Goal: Go to known website: Access a specific website the user already knows

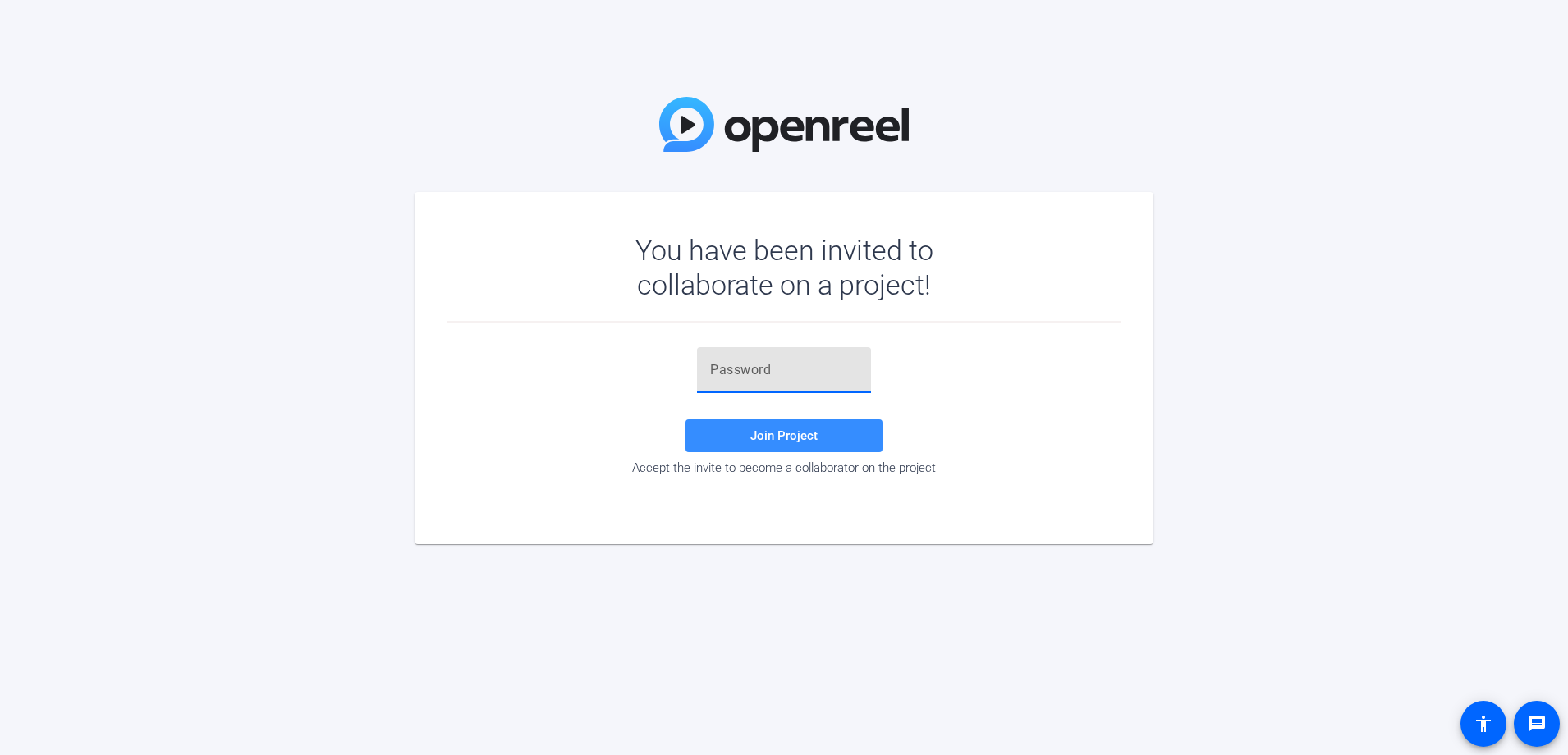
click at [749, 374] on input "text" at bounding box center [784, 370] width 148 height 20
paste input "S6pRRe"
type input "S6pRRe"
click at [794, 427] on span at bounding box center [784, 435] width 197 height 39
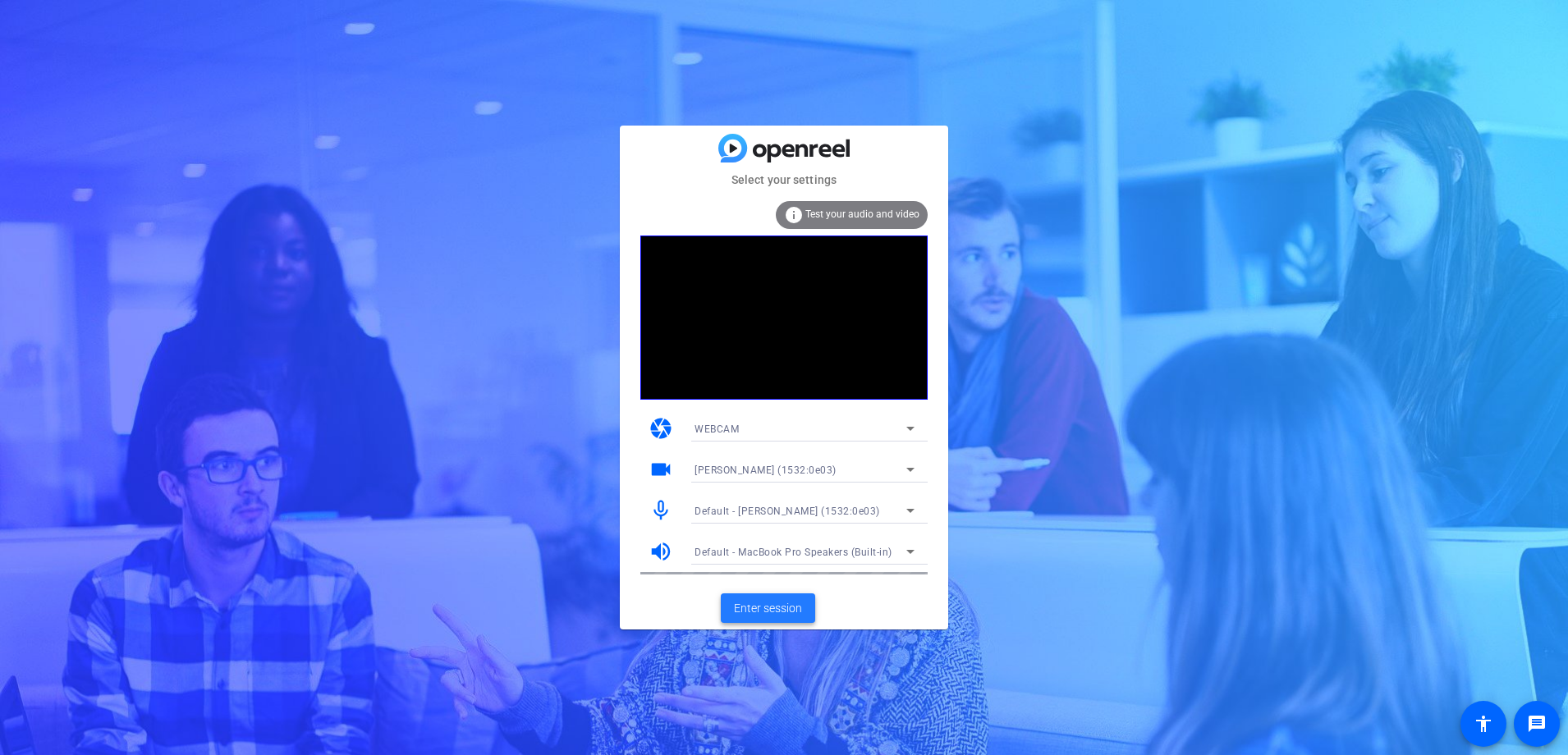
click at [771, 607] on span "Enter session" at bounding box center [768, 608] width 68 height 17
